Goal: Navigation & Orientation: Find specific page/section

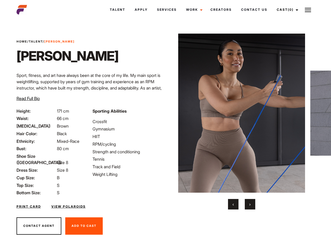
click at [286, 10] on link "Cast (0)" at bounding box center [286, 10] width 29 height 14
click at [308, 10] on img at bounding box center [308, 10] width 6 height 6
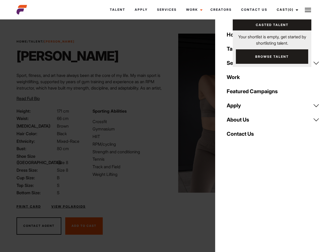
click at [242, 121] on img at bounding box center [241, 113] width 127 height 159
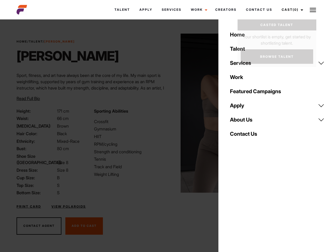
click at [166, 113] on div "Sporting Abilities Crossfit Gymnasium HIIT RPM/cycling Strength and conditionin…" at bounding box center [129, 152] width 77 height 88
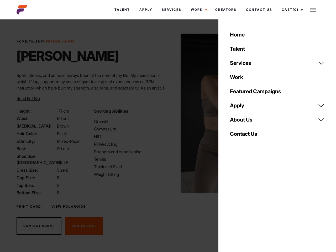
click at [233, 204] on div "Home Talent Services Talent Casting Photography Videography Creative Hair and M…" at bounding box center [277, 126] width 118 height 252
click at [250, 204] on div "Home Talent Services Talent Casting Photography Videography Creative Hair and M…" at bounding box center [277, 126] width 118 height 252
